Goal: Find contact information: Obtain details needed to contact an individual or organization

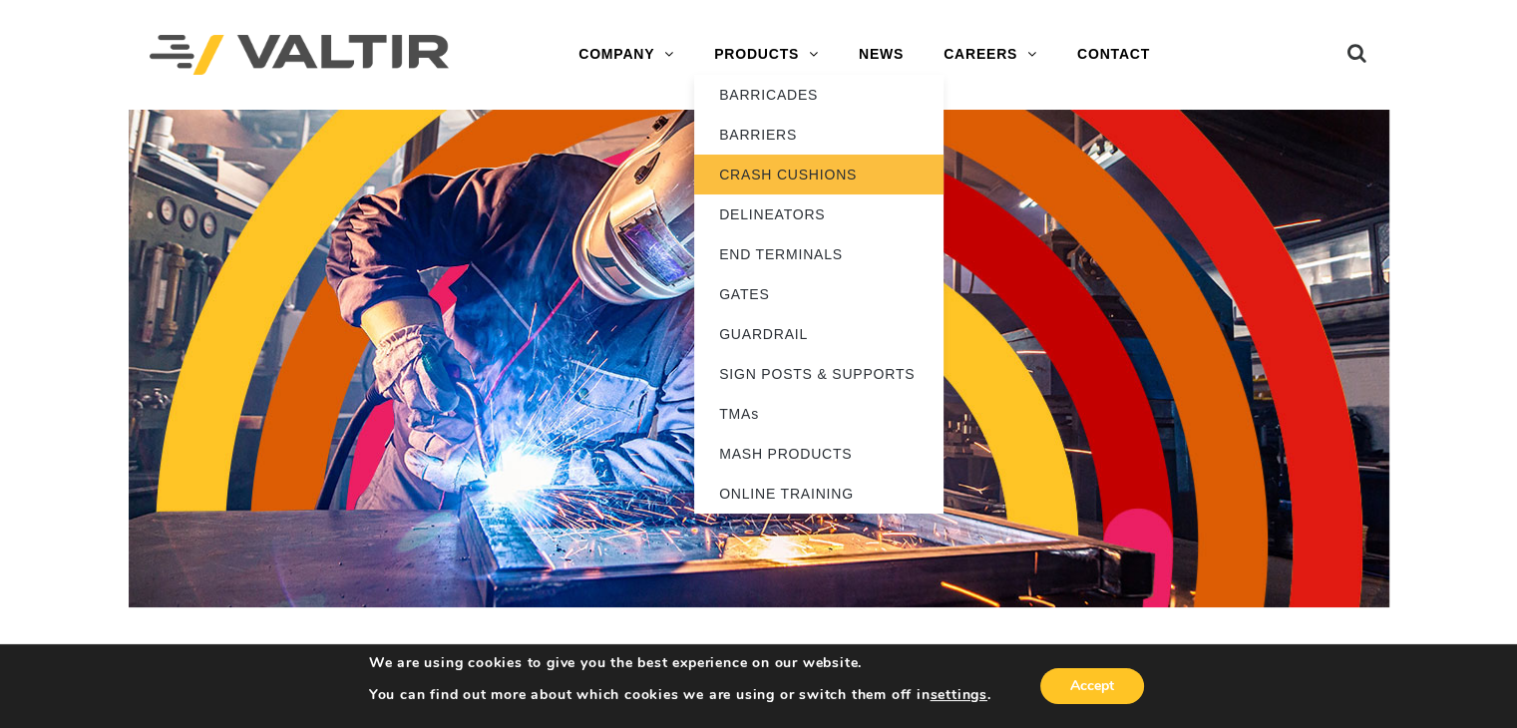
click at [794, 183] on link "CRASH CUSHIONS" at bounding box center [818, 175] width 249 height 40
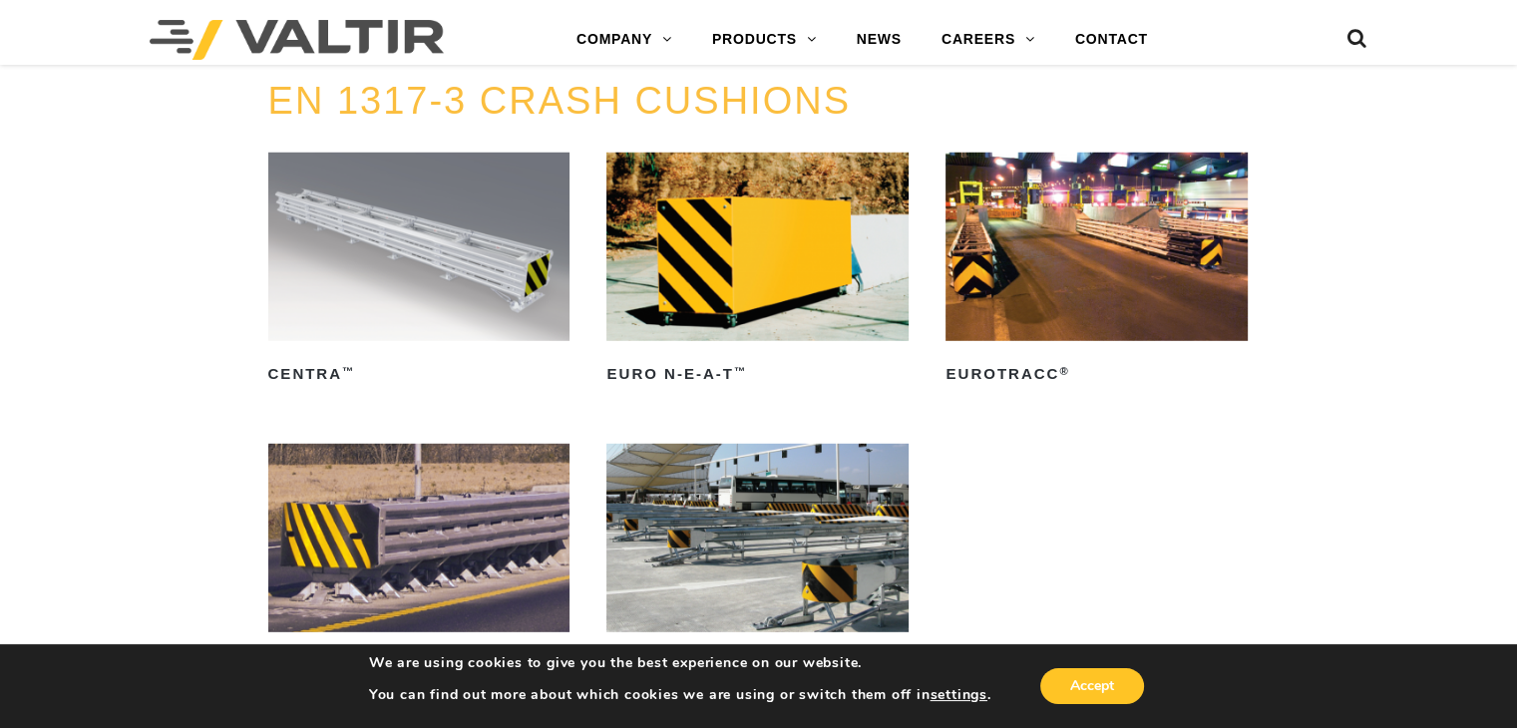
scroll to position [6184, 0]
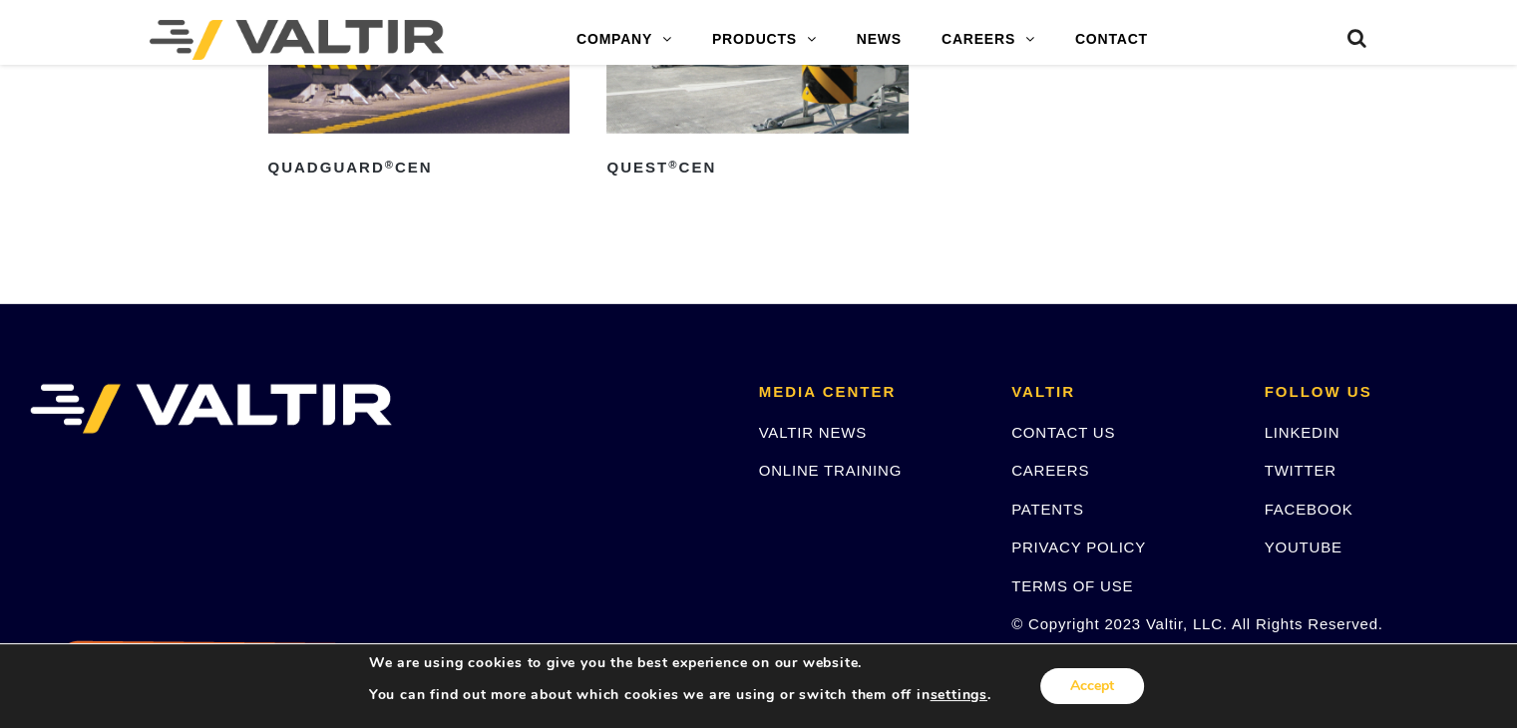
click at [1087, 685] on button "Accept" at bounding box center [1092, 686] width 104 height 36
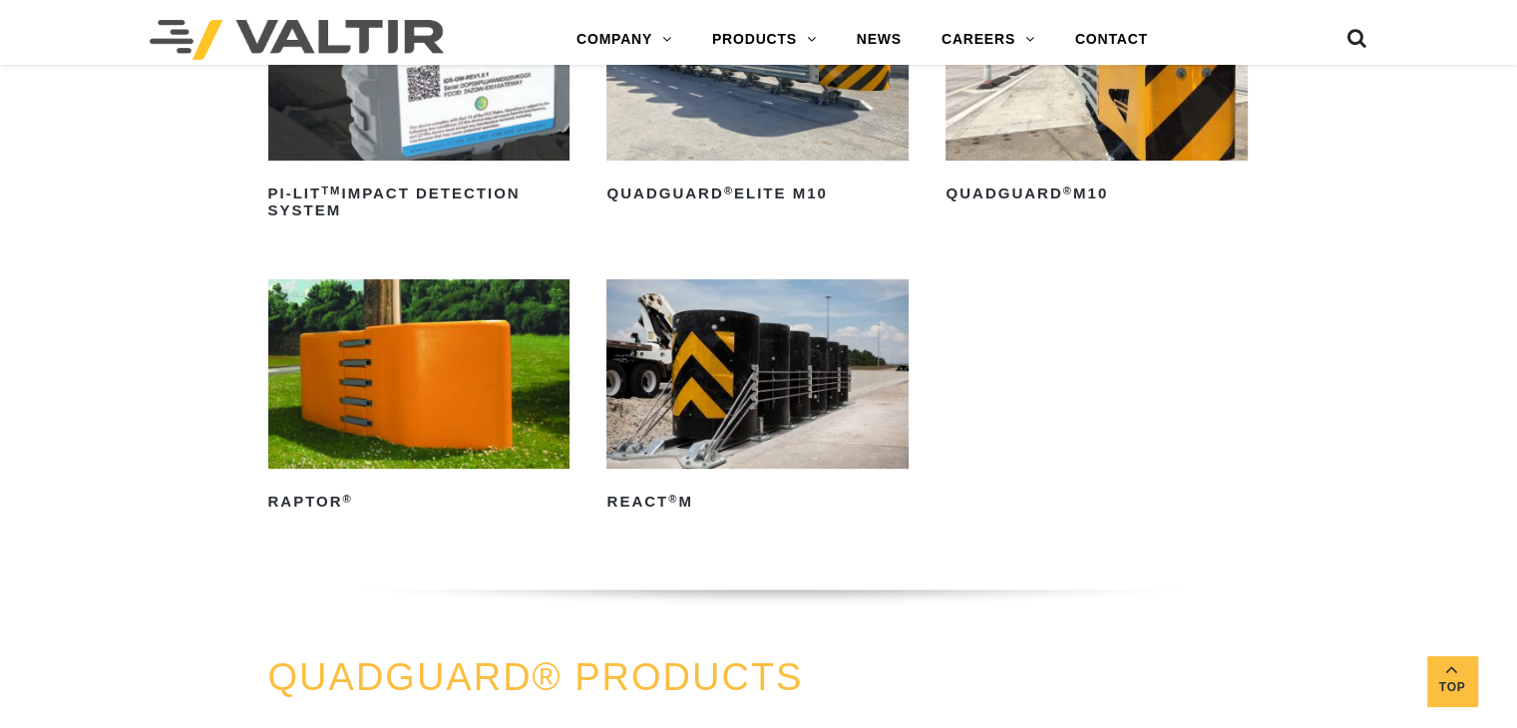
scroll to position [0, 0]
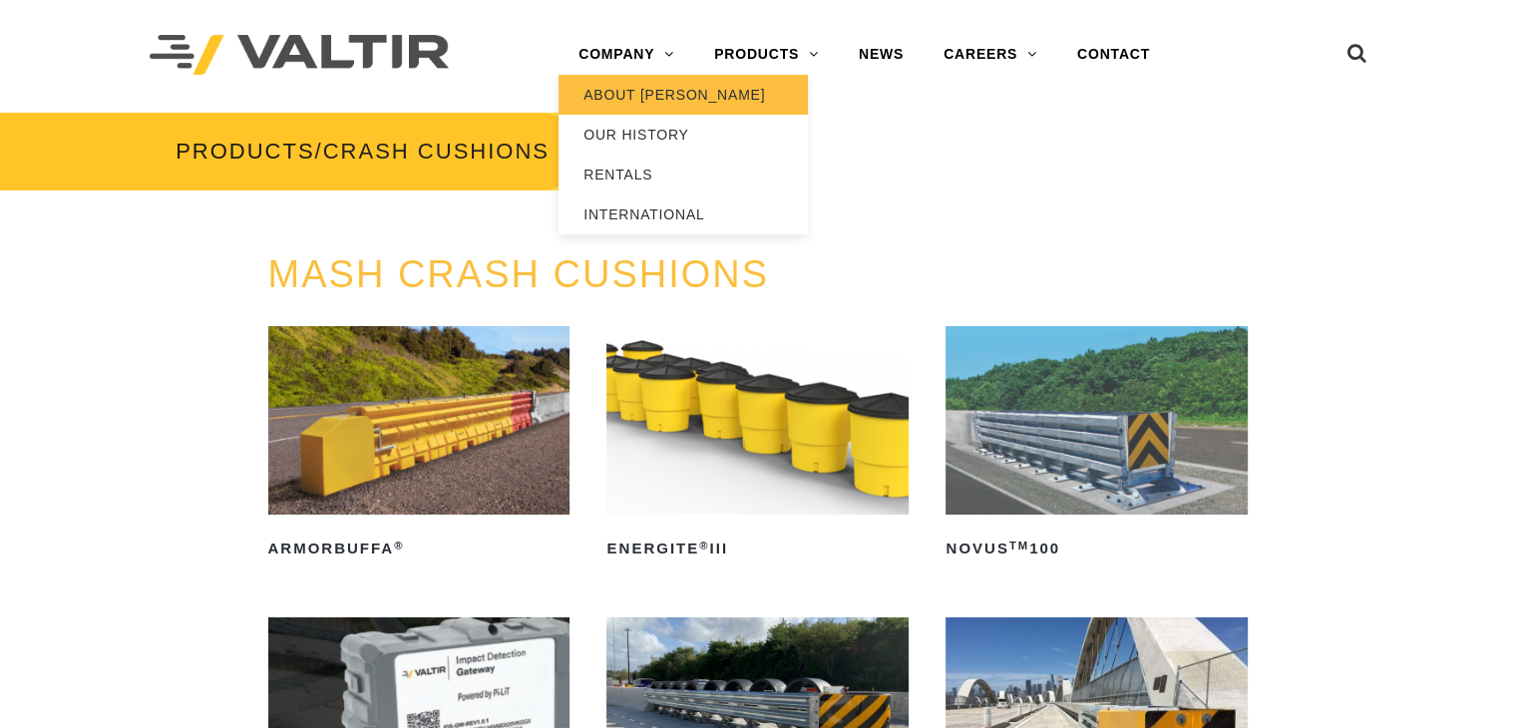
click at [638, 93] on link "ABOUT [PERSON_NAME]" at bounding box center [683, 95] width 249 height 40
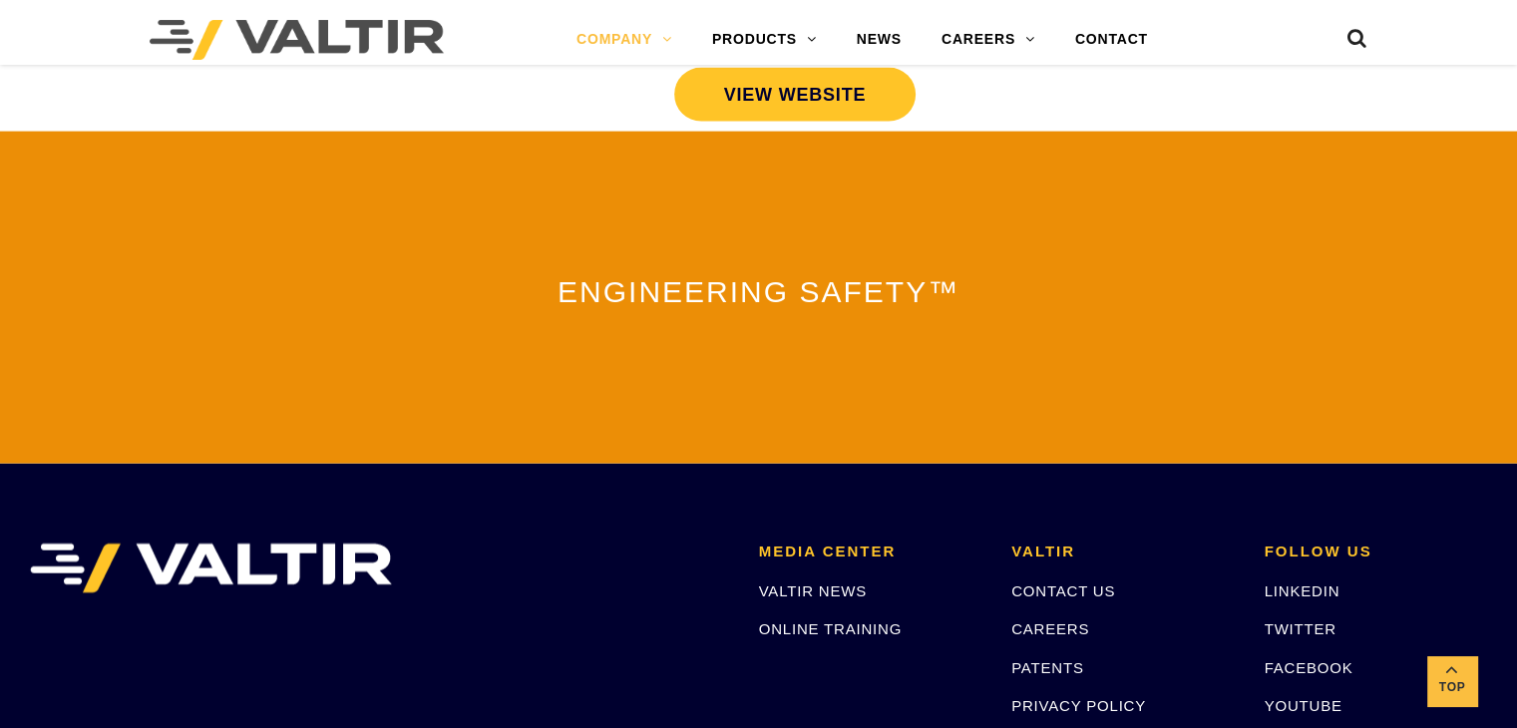
scroll to position [4216, 0]
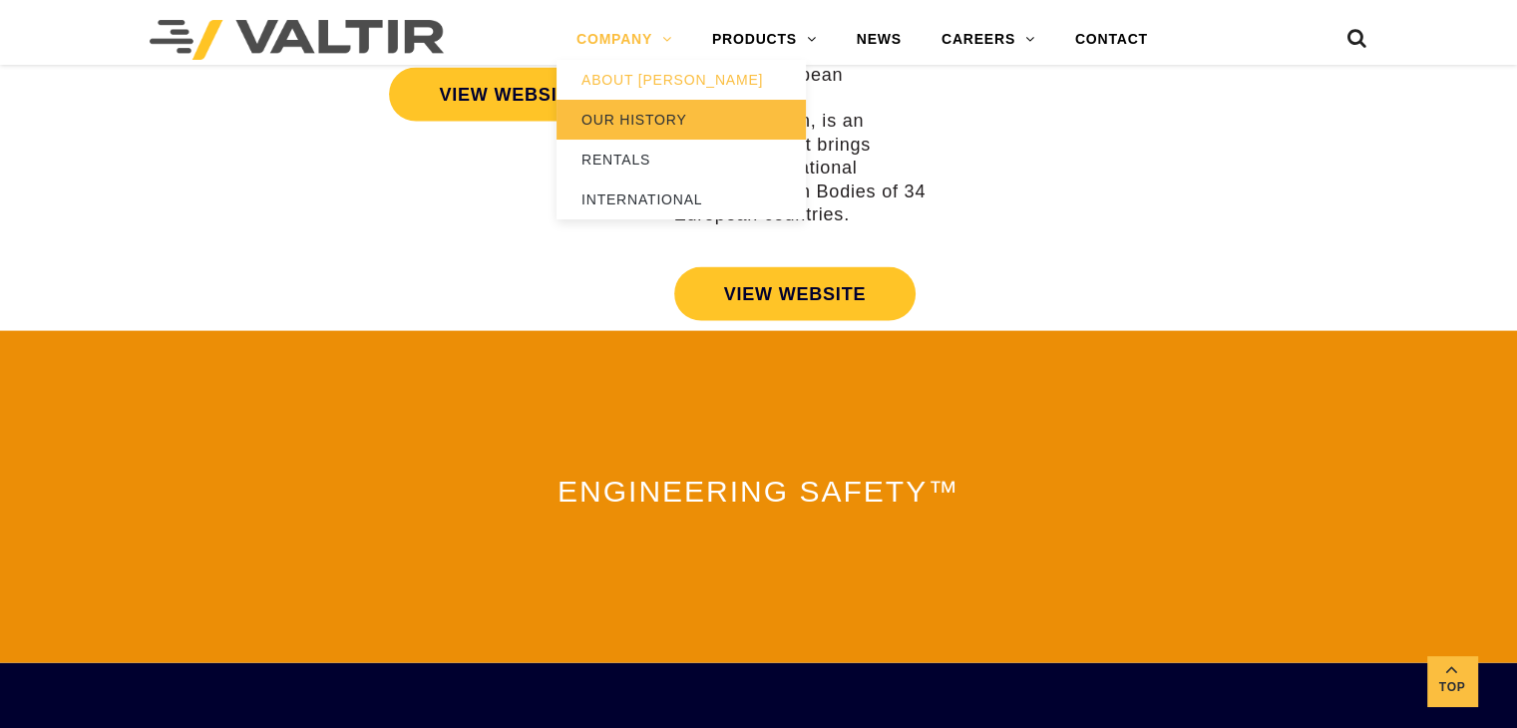
click at [654, 118] on link "OUR HISTORY" at bounding box center [681, 120] width 249 height 40
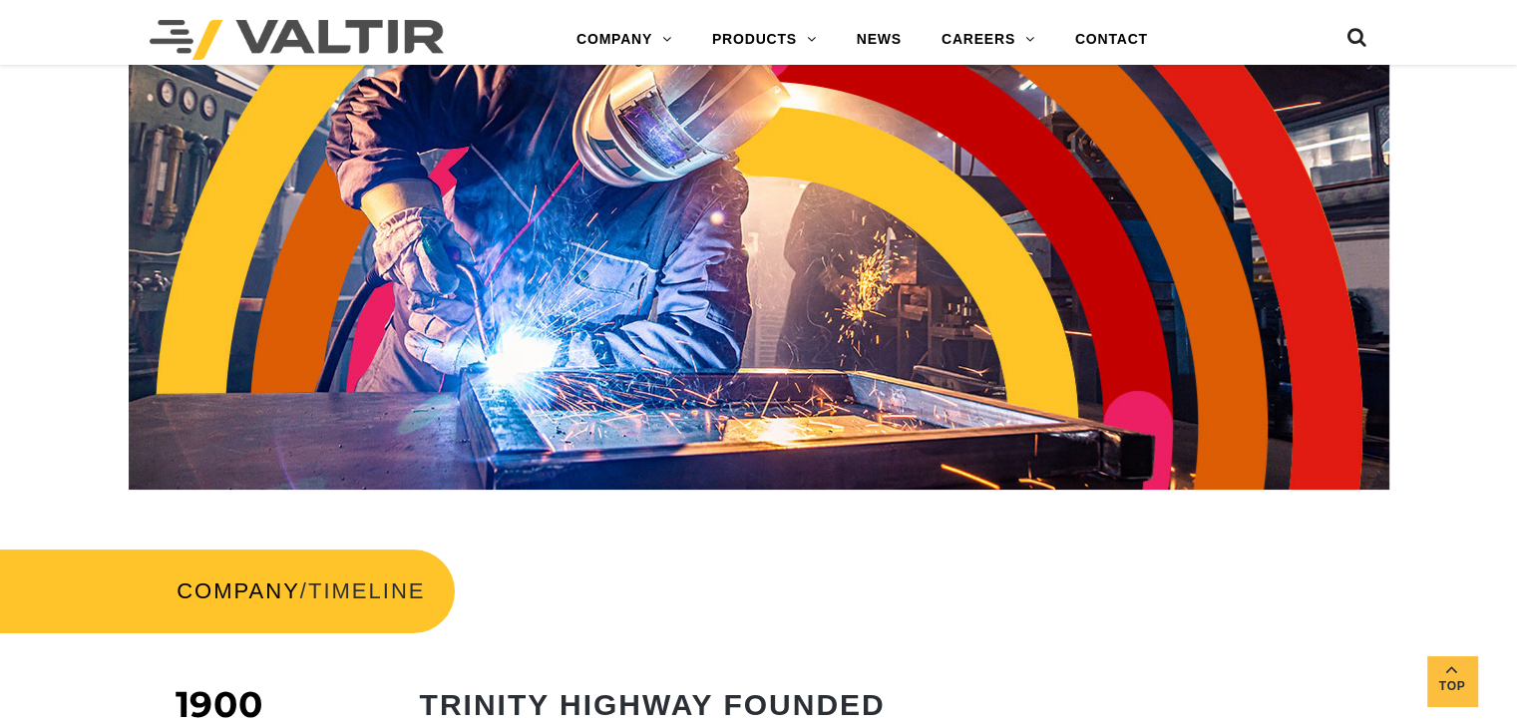
scroll to position [399, 0]
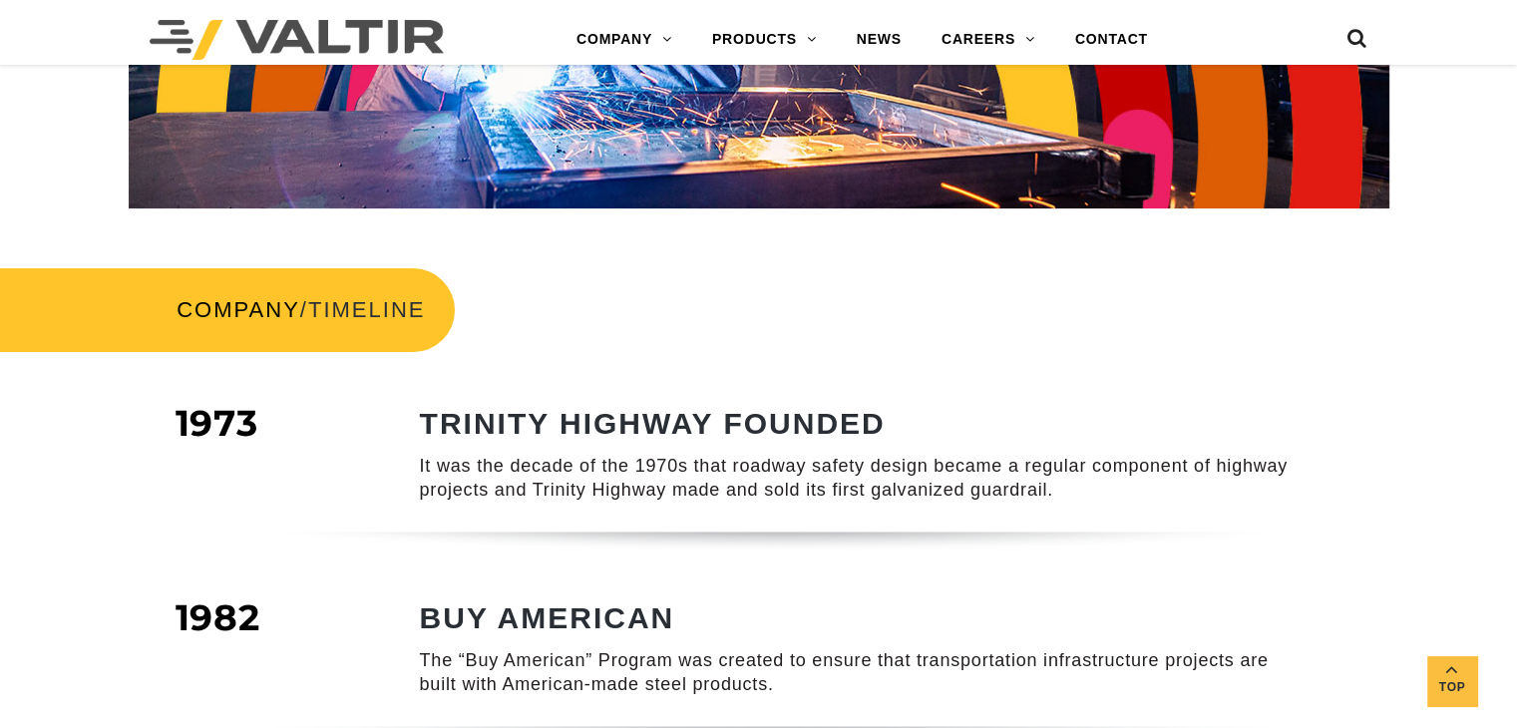
drag, startPoint x: 866, startPoint y: 228, endPoint x: 760, endPoint y: 313, distance: 135.5
click at [760, 313] on div "COMPANY / TIMELINE" at bounding box center [758, 310] width 1517 height 144
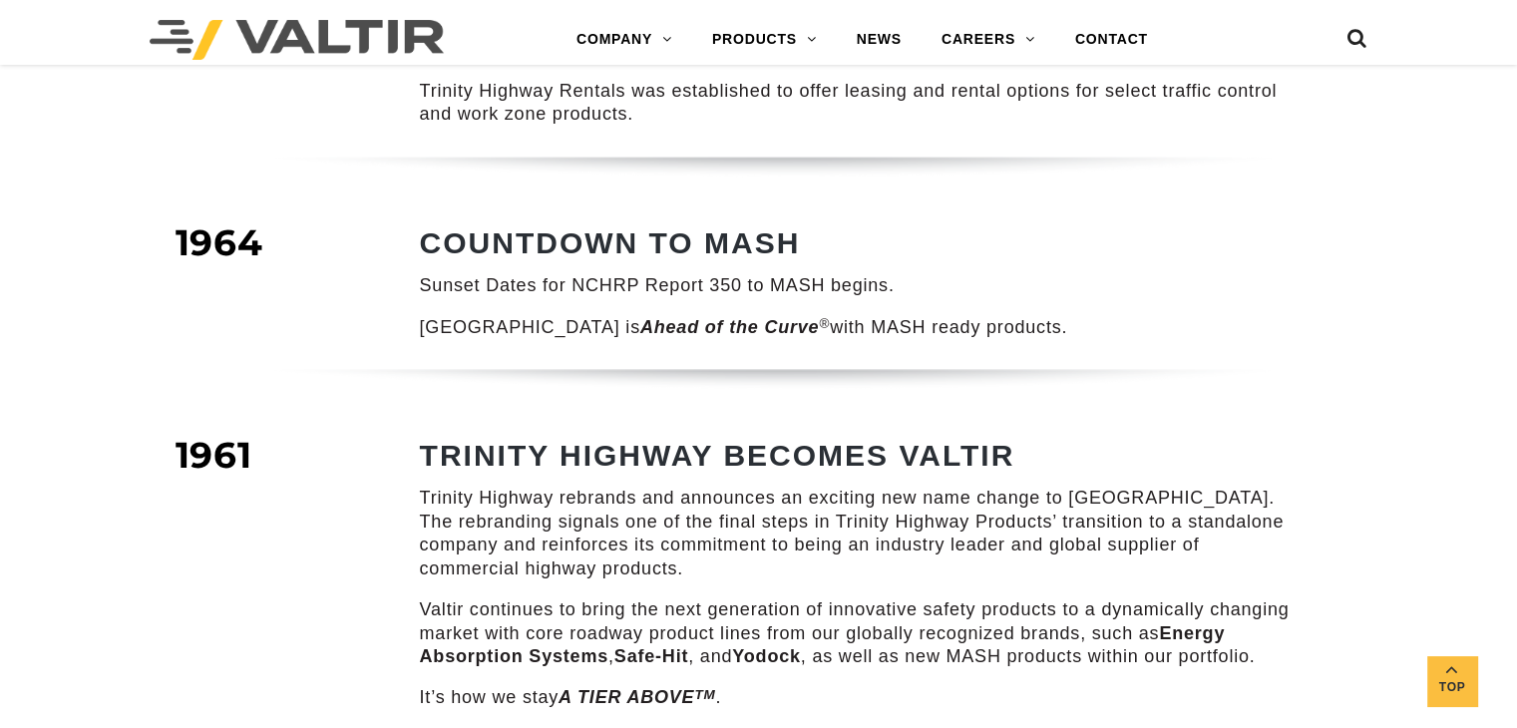
scroll to position [2593, 0]
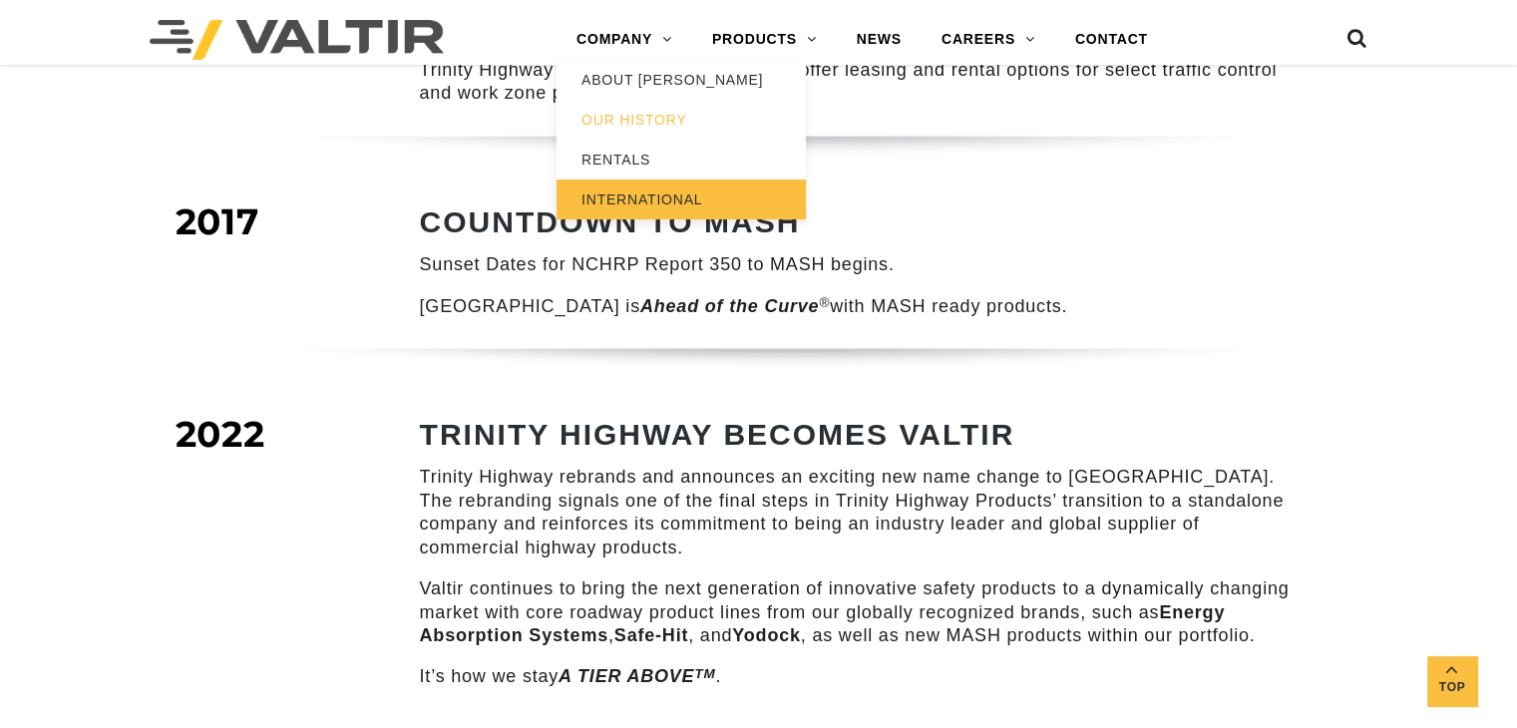
click at [650, 193] on link "INTERNATIONAL" at bounding box center [681, 200] width 249 height 40
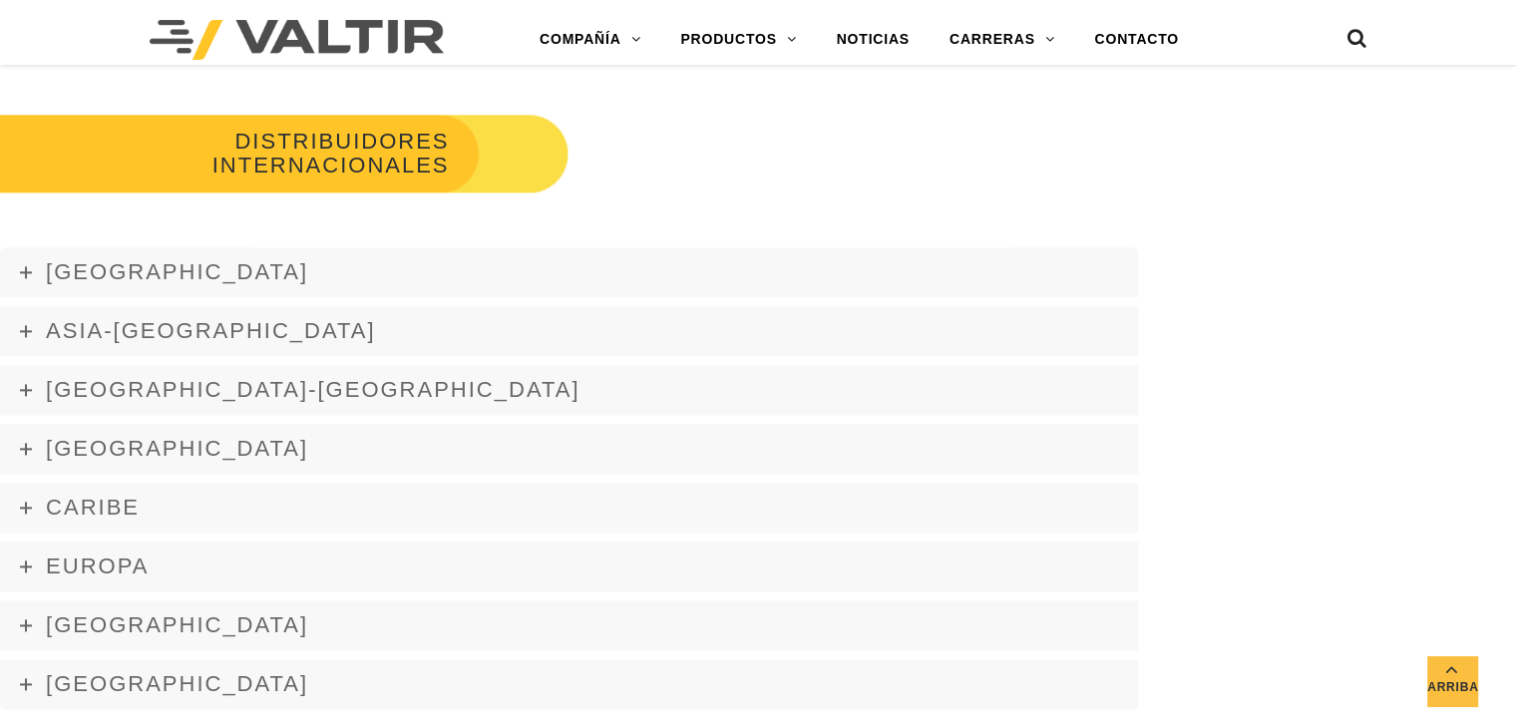
scroll to position [2793, 0]
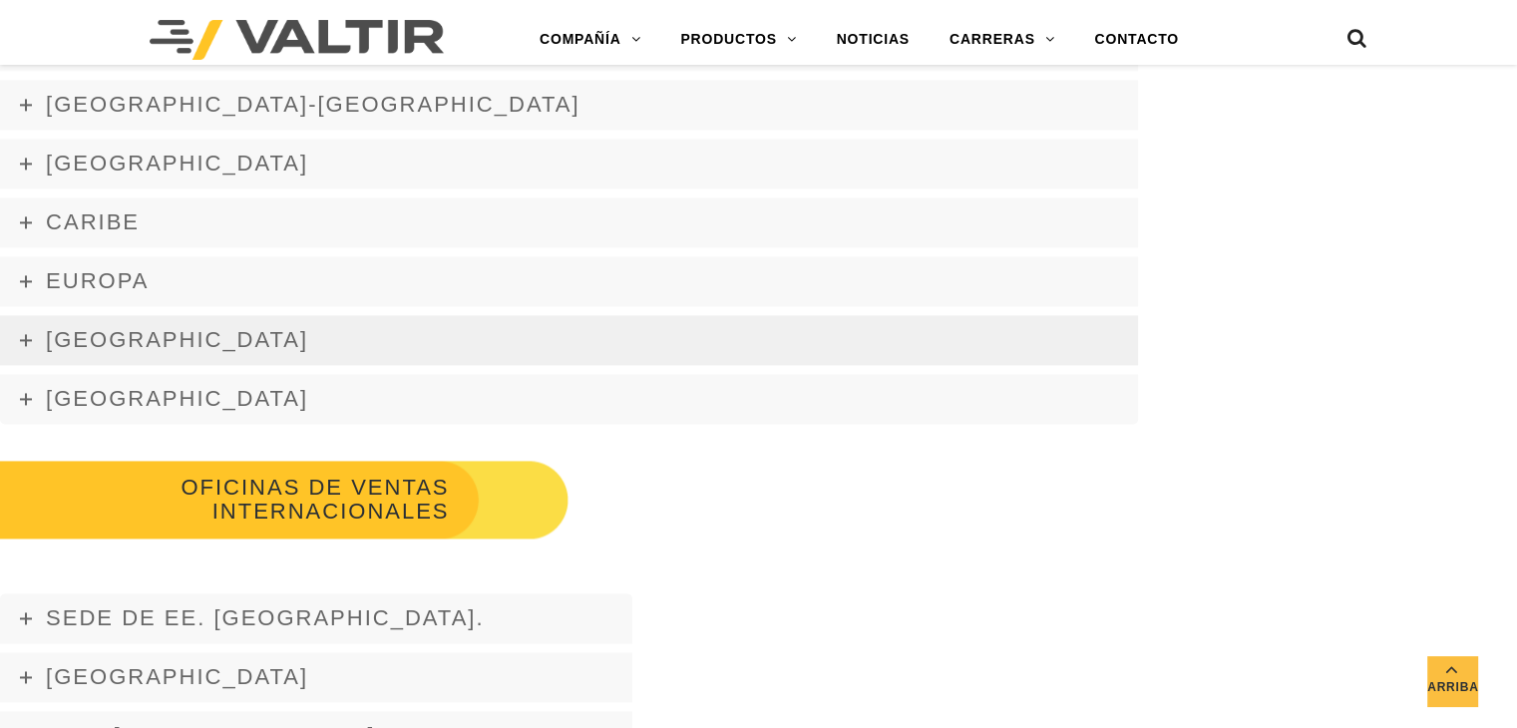
click at [22, 344] on icon at bounding box center [26, 340] width 12 height 12
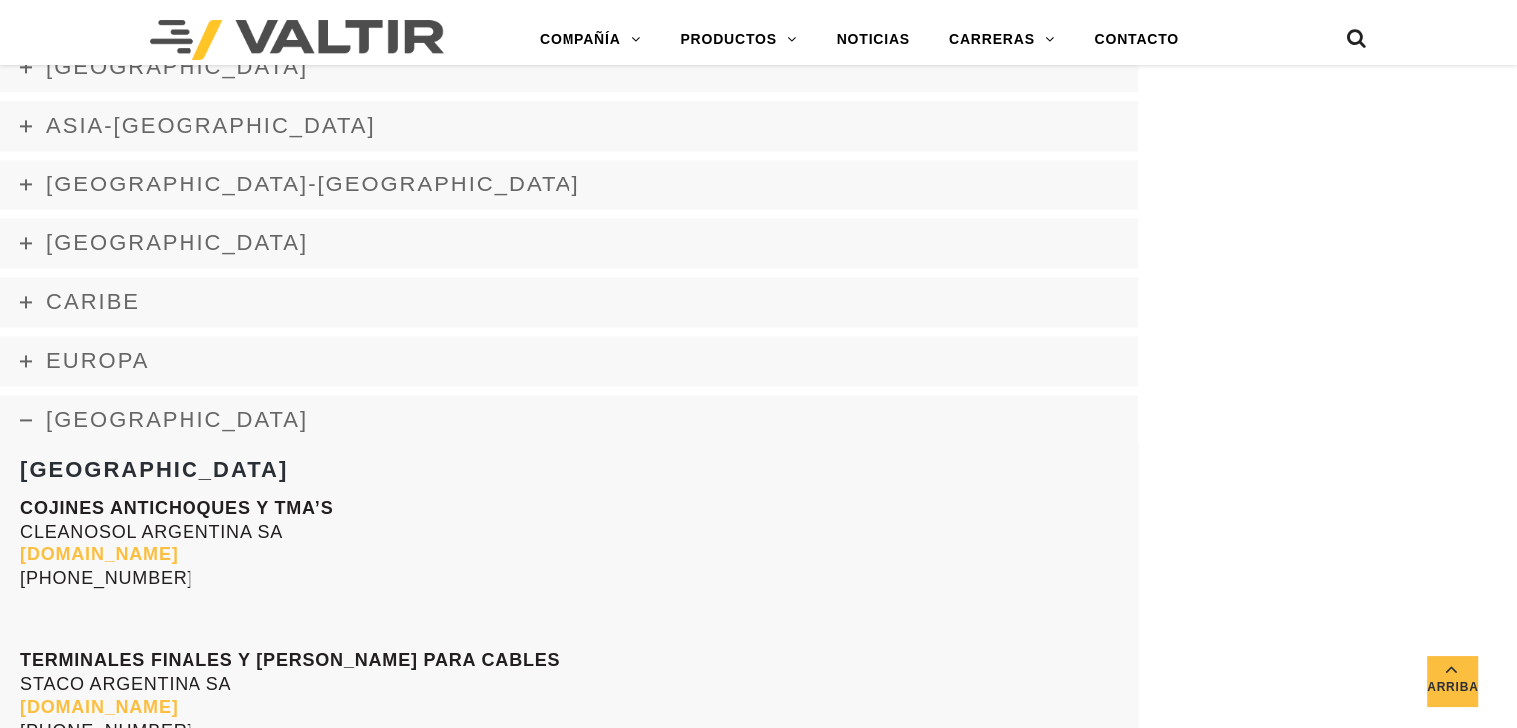
scroll to position [2593, 0]
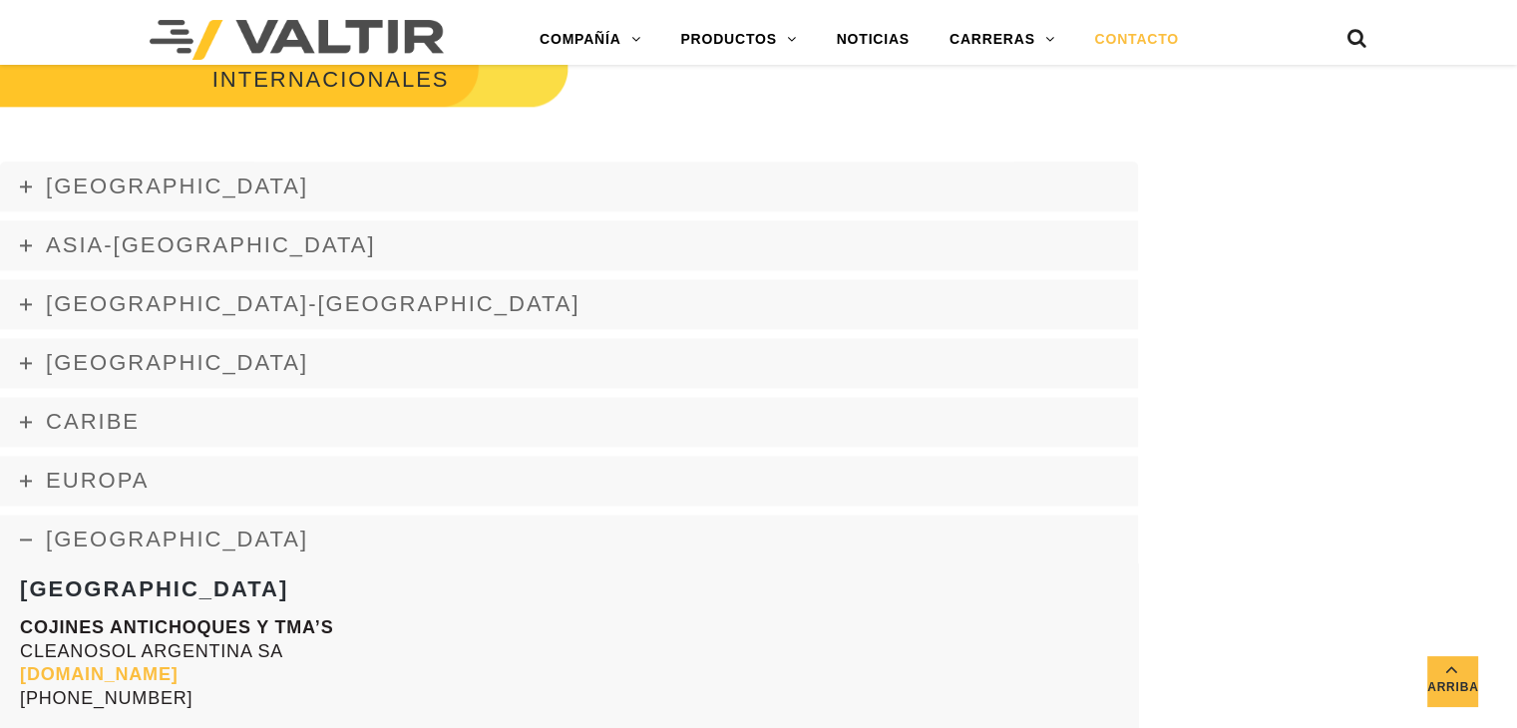
click at [1114, 45] on font "CONTACTO" at bounding box center [1136, 39] width 84 height 16
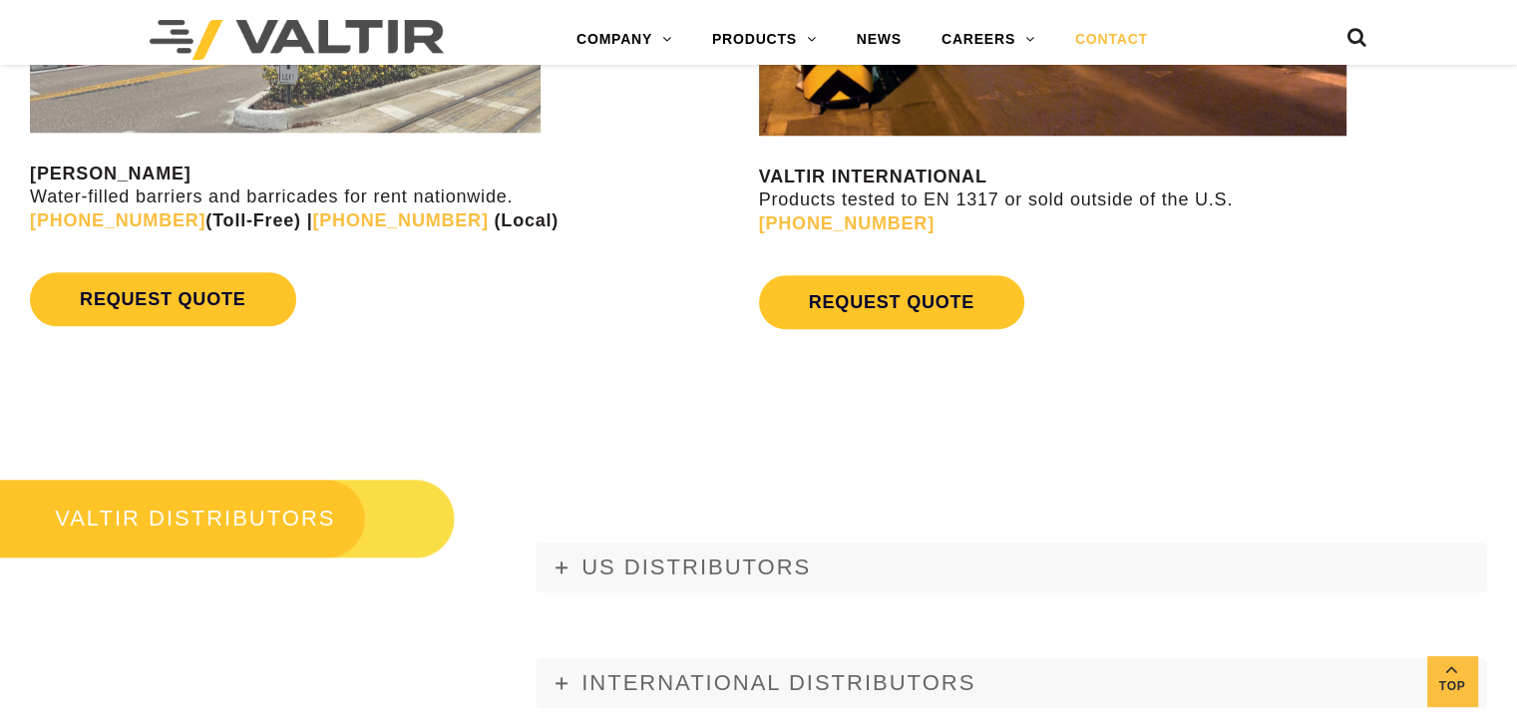
scroll to position [2194, 0]
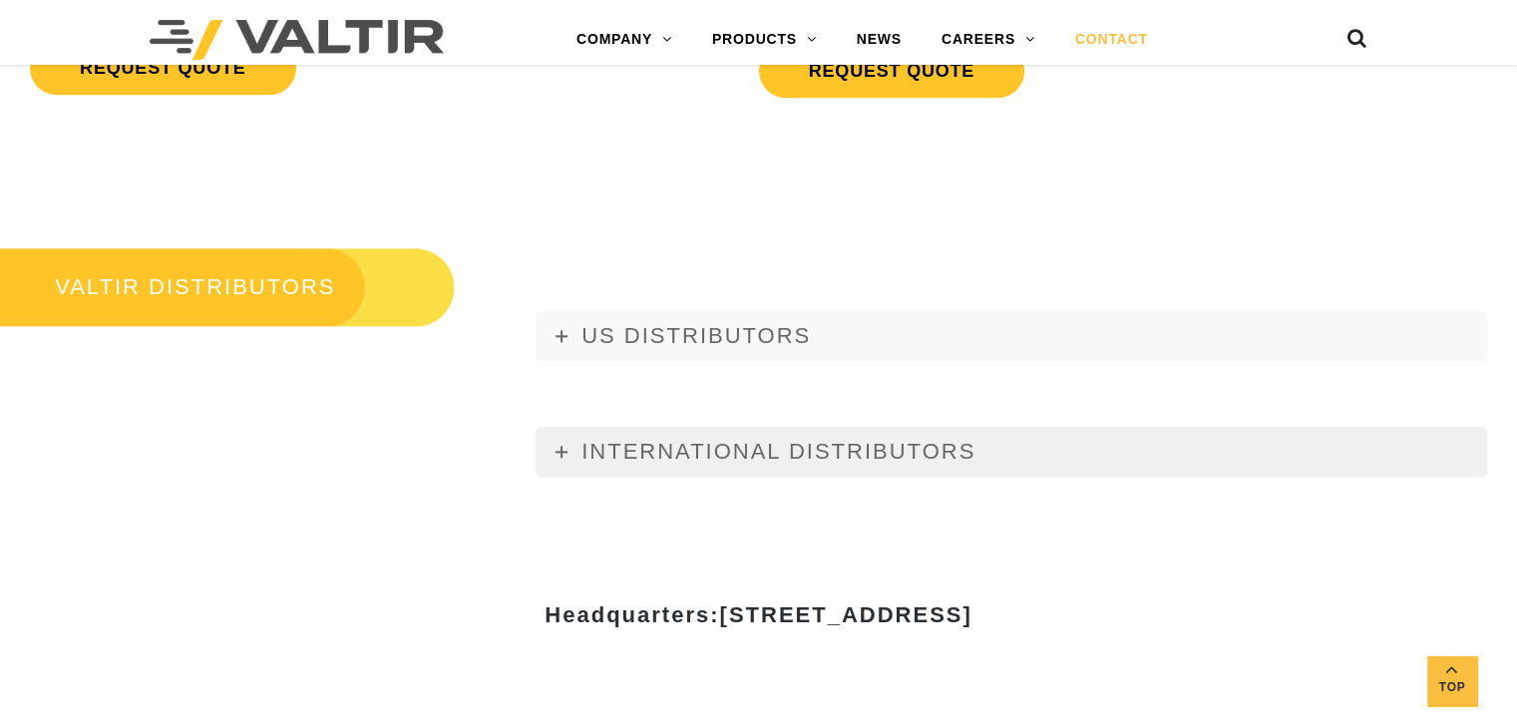
click at [559, 457] on icon at bounding box center [562, 452] width 12 height 12
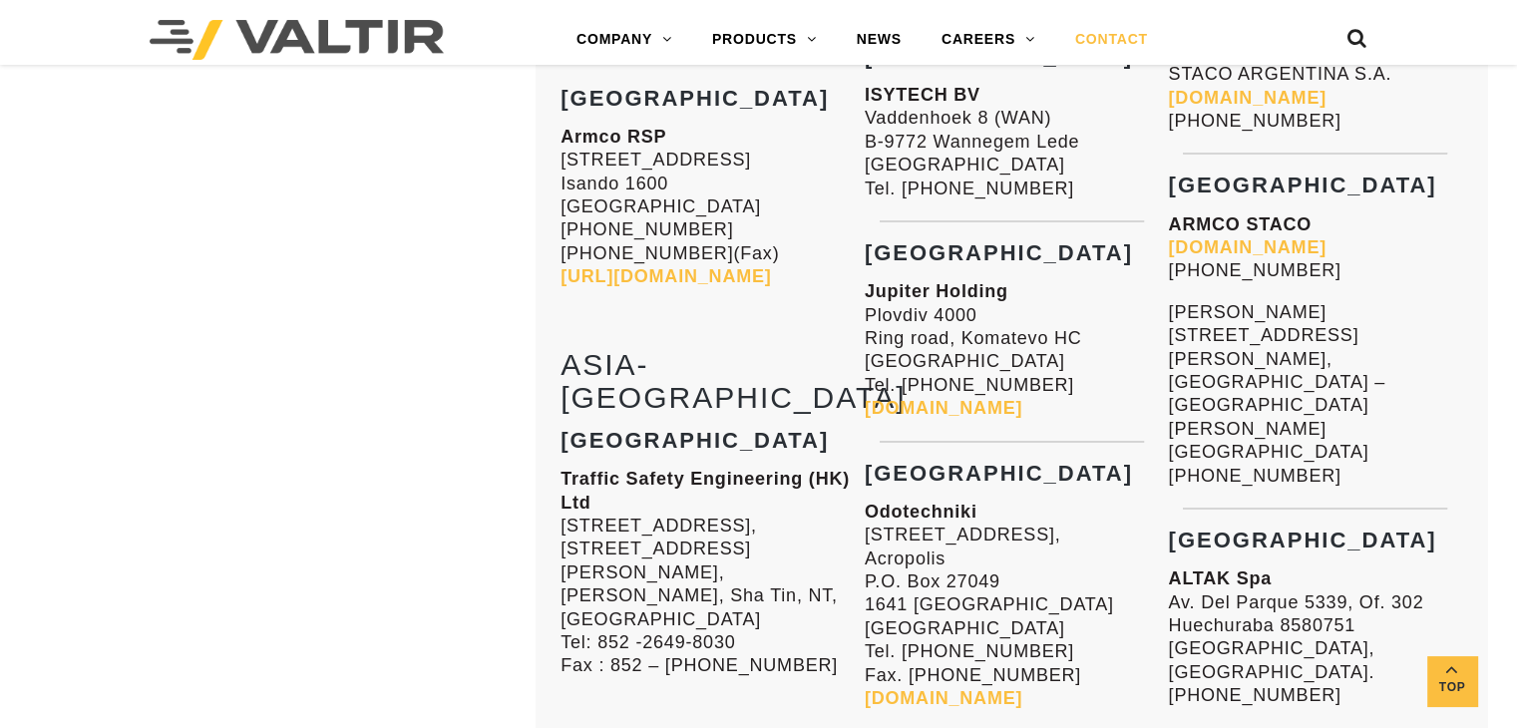
scroll to position [2992, 0]
